Goal: Information Seeking & Learning: Learn about a topic

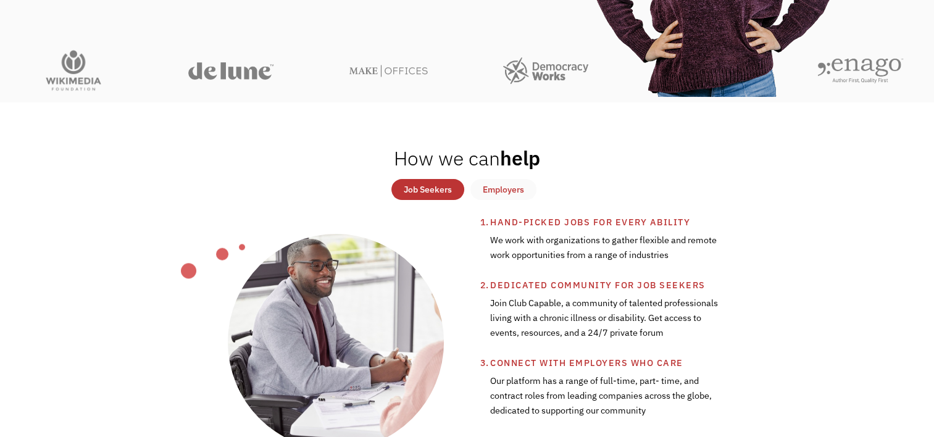
scroll to position [370, 0]
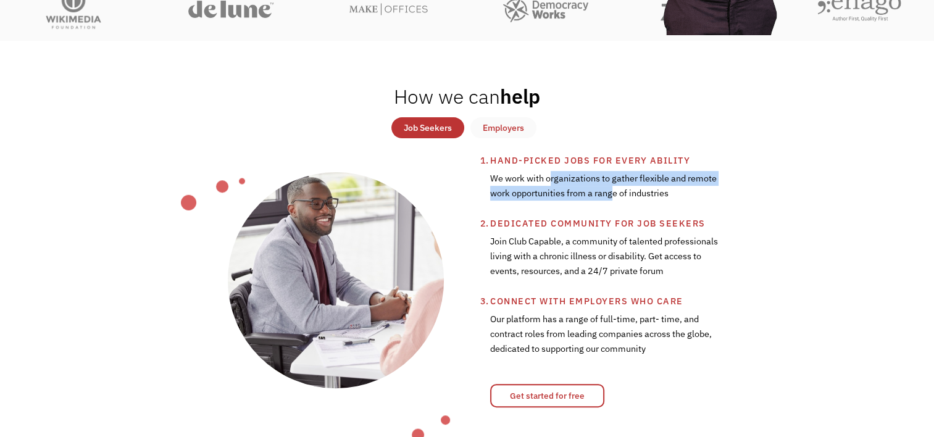
drag, startPoint x: 553, startPoint y: 180, endPoint x: 612, endPoint y: 198, distance: 62.3
click at [612, 198] on div "We work with organizations to gather flexible and remote work opportunities fro…" at bounding box center [604, 192] width 228 height 48
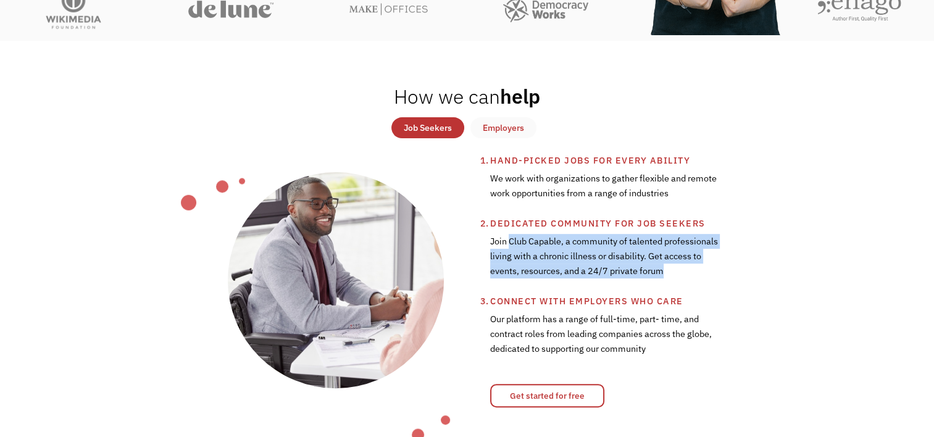
drag, startPoint x: 511, startPoint y: 243, endPoint x: 563, endPoint y: 285, distance: 67.2
click at [563, 285] on div "Join Club Capable, a community of talented professionals living with a chronic …" at bounding box center [604, 262] width 228 height 63
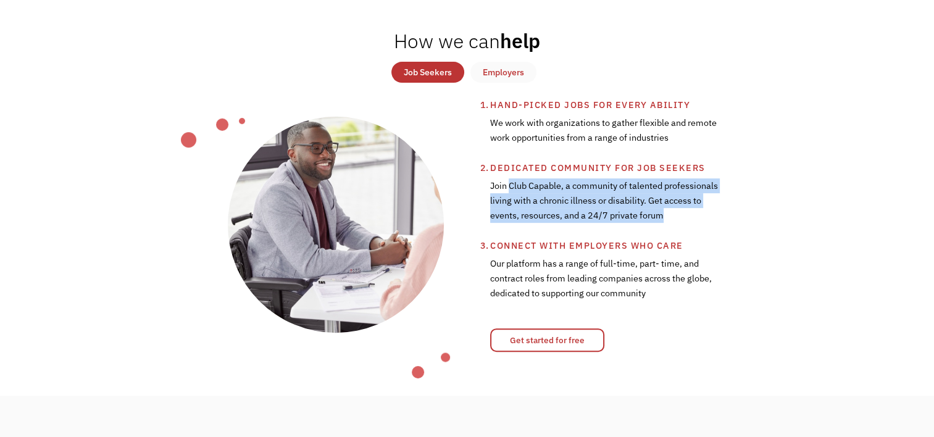
scroll to position [432, 0]
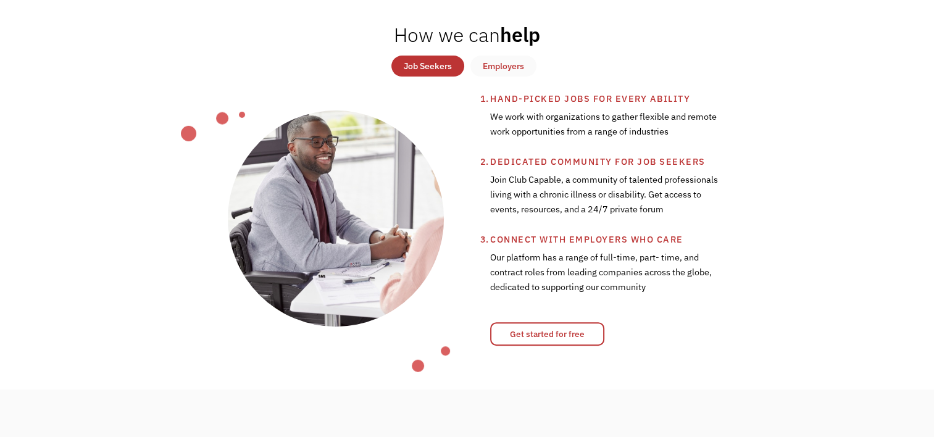
click at [533, 271] on div "Our platform has a range of full-time, part- time, and contract roles from lead…" at bounding box center [604, 278] width 228 height 63
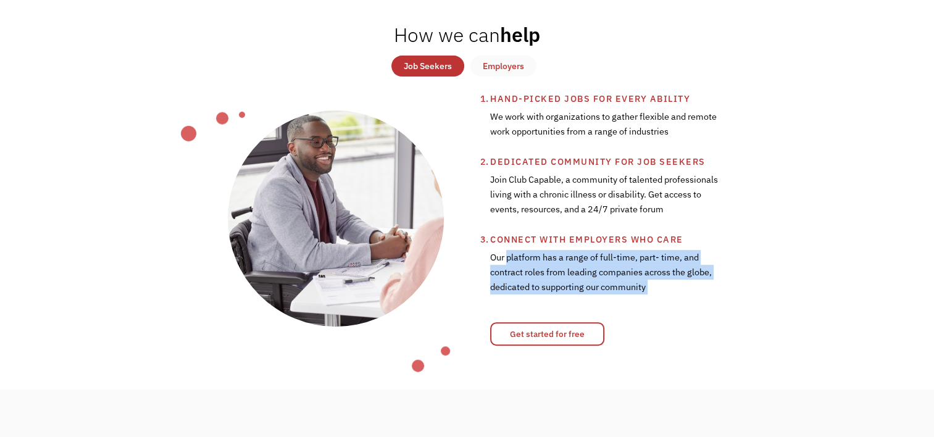
drag, startPoint x: 533, startPoint y: 271, endPoint x: 657, endPoint y: 311, distance: 129.8
click at [657, 310] on div "Our platform has a range of full-time, part- time, and contract roles from lead…" at bounding box center [604, 278] width 228 height 63
drag, startPoint x: 657, startPoint y: 311, endPoint x: 637, endPoint y: 301, distance: 22.1
click at [637, 301] on div "Our platform has a range of full-time, part- time, and contract roles from lead…" at bounding box center [604, 278] width 228 height 63
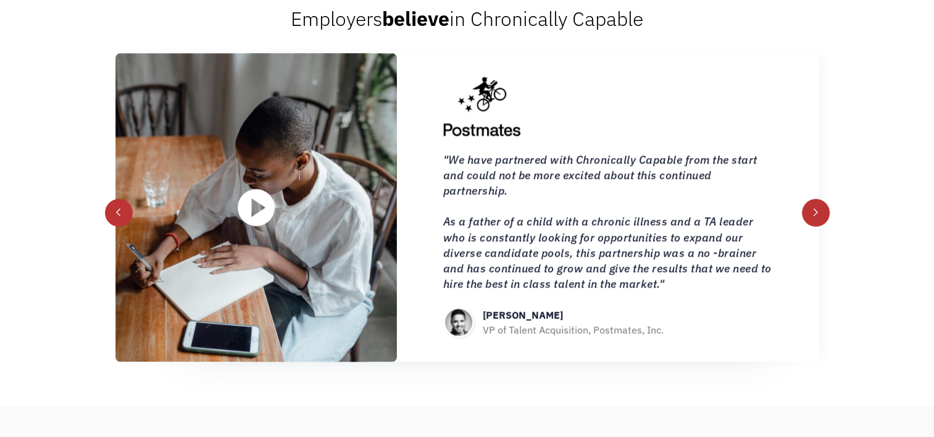
scroll to position [1605, 0]
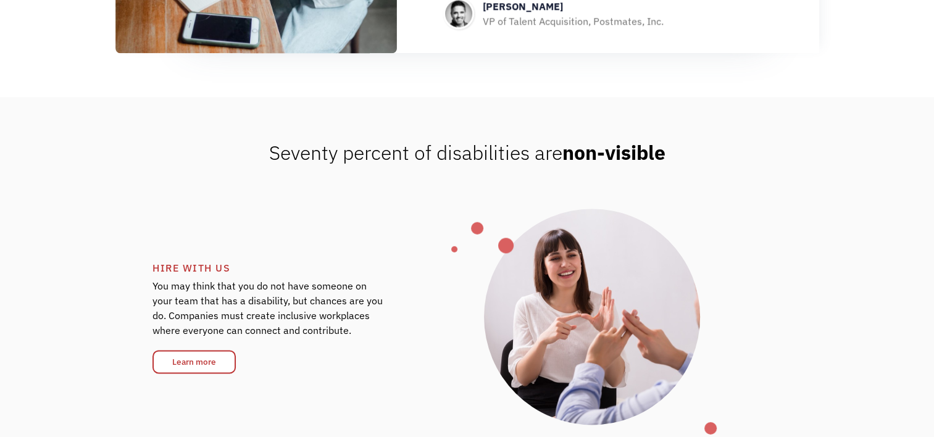
click at [338, 164] on span "Seventy percent of disabilities are non-visible" at bounding box center [467, 153] width 396 height 26
click at [340, 164] on span "Seventy percent of disabilities are non-visible" at bounding box center [467, 153] width 396 height 26
drag, startPoint x: 340, startPoint y: 164, endPoint x: 267, endPoint y: 164, distance: 72.8
click at [269, 164] on span "Seventy percent of disabilities are non-visible" at bounding box center [467, 153] width 396 height 26
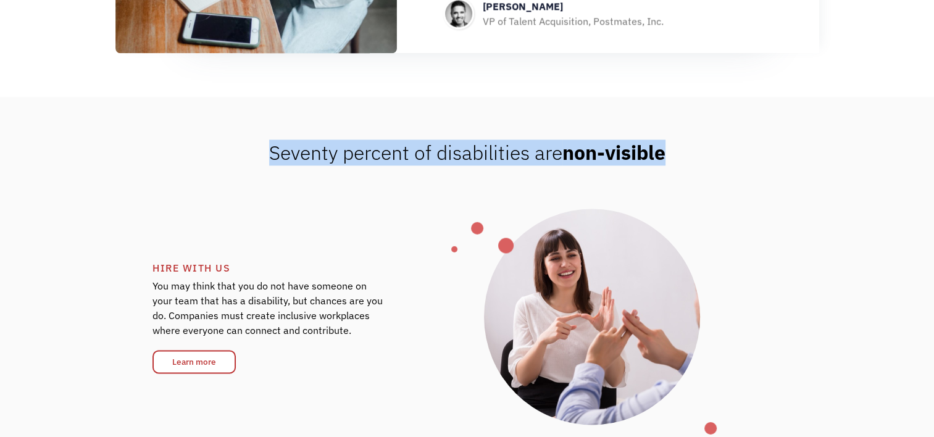
drag, startPoint x: 267, startPoint y: 164, endPoint x: 607, endPoint y: 163, distance: 340.8
click at [607, 163] on span "Seventy percent of disabilities are non-visible" at bounding box center [467, 153] width 396 height 26
drag, startPoint x: 607, startPoint y: 163, endPoint x: 536, endPoint y: 164, distance: 71.6
click at [536, 164] on span "Seventy percent of disabilities are non-visible" at bounding box center [467, 153] width 396 height 26
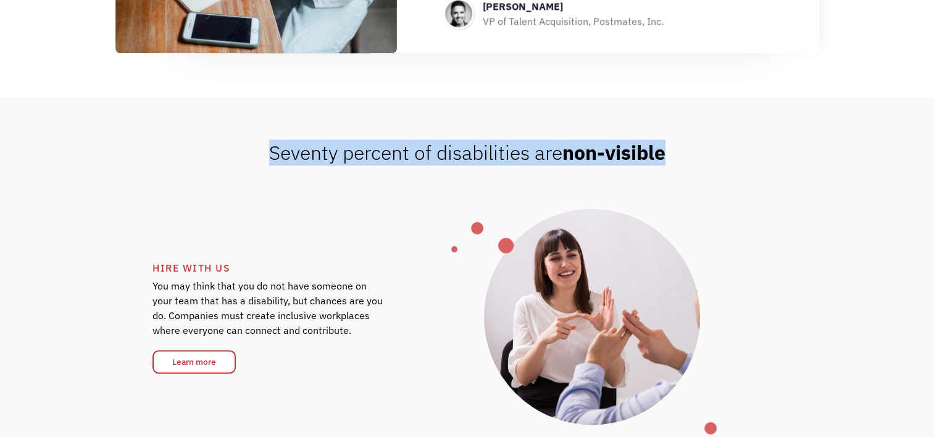
drag, startPoint x: 536, startPoint y: 164, endPoint x: 499, endPoint y: 164, distance: 36.4
click at [499, 164] on span "Seventy percent of disabilities are non-visible" at bounding box center [467, 153] width 396 height 26
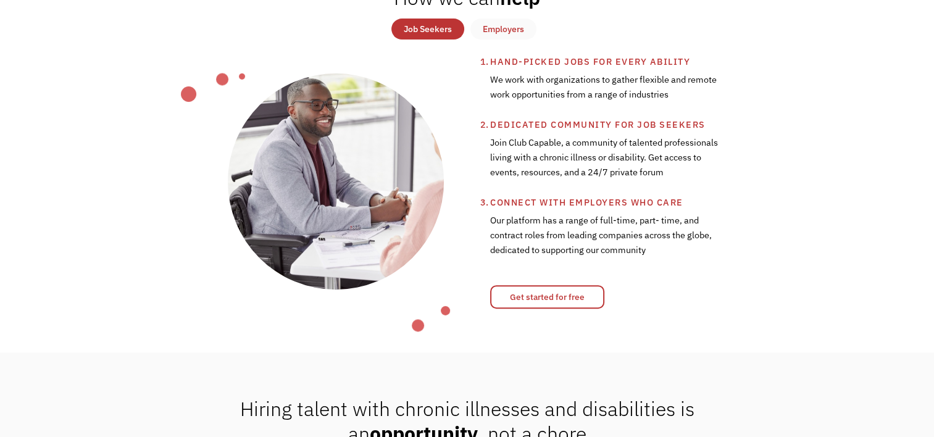
scroll to position [419, 0]
